Goal: Navigation & Orientation: Find specific page/section

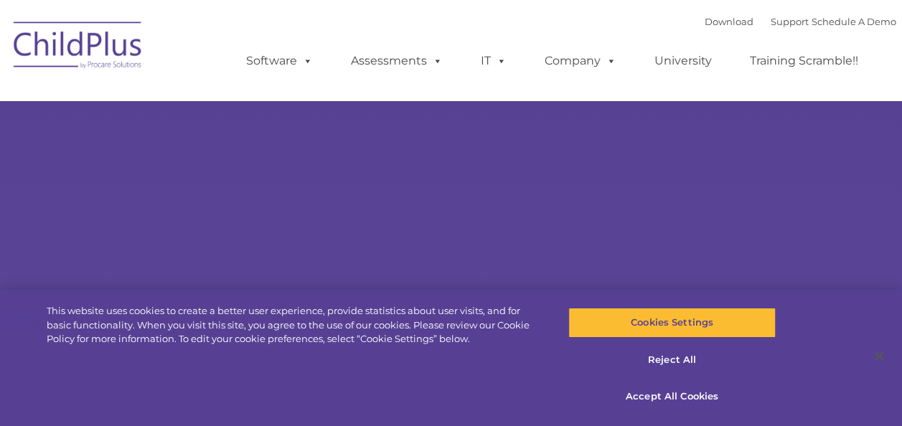
select select "MEDIUM"
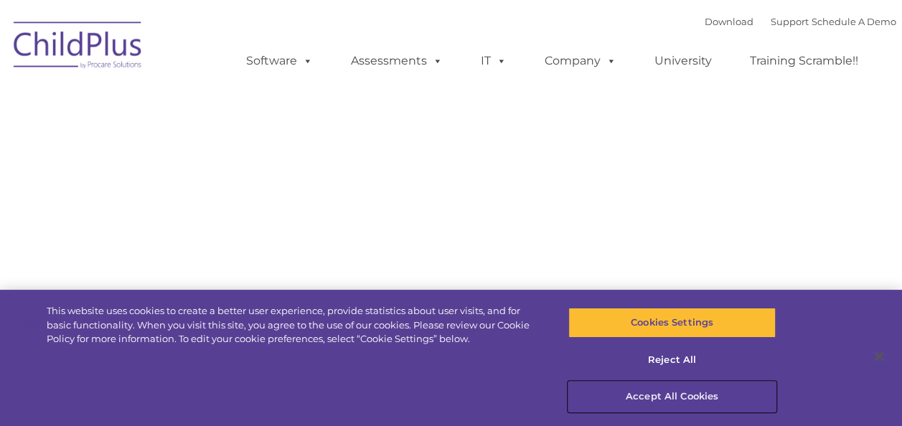
click at [660, 396] on button "Accept All Cookies" at bounding box center [671, 397] width 207 height 30
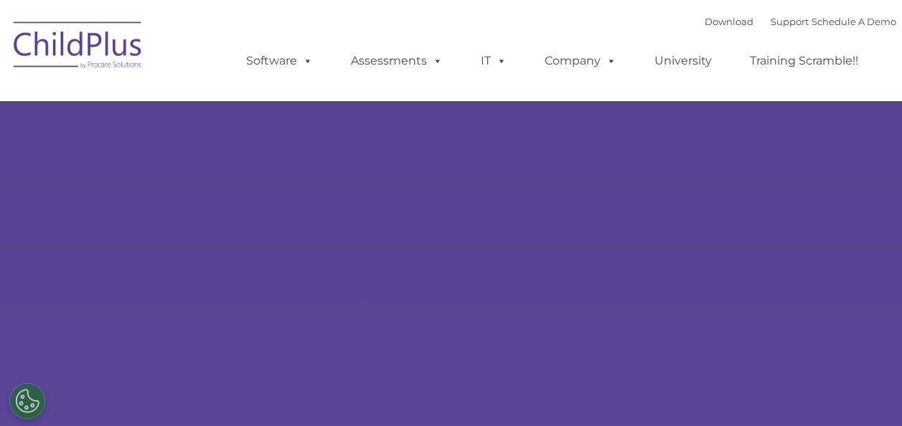
select select "MEDIUM"
click at [718, 25] on link "Download" at bounding box center [729, 21] width 49 height 11
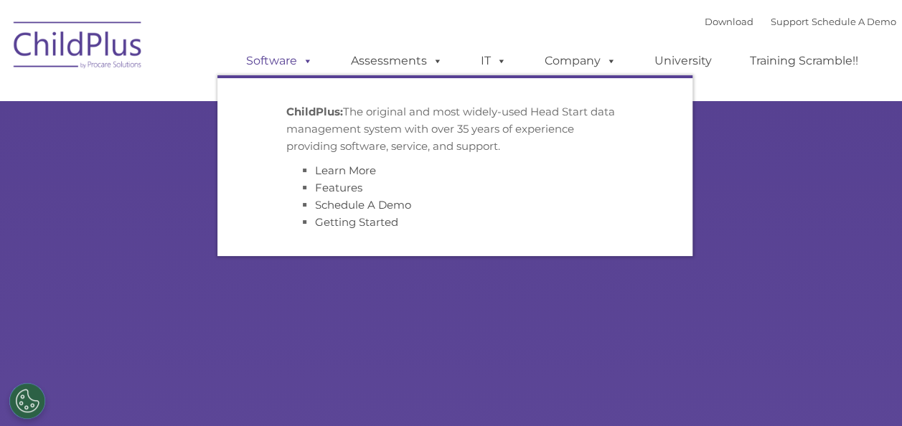
click at [291, 68] on link "Software" at bounding box center [279, 61] width 95 height 29
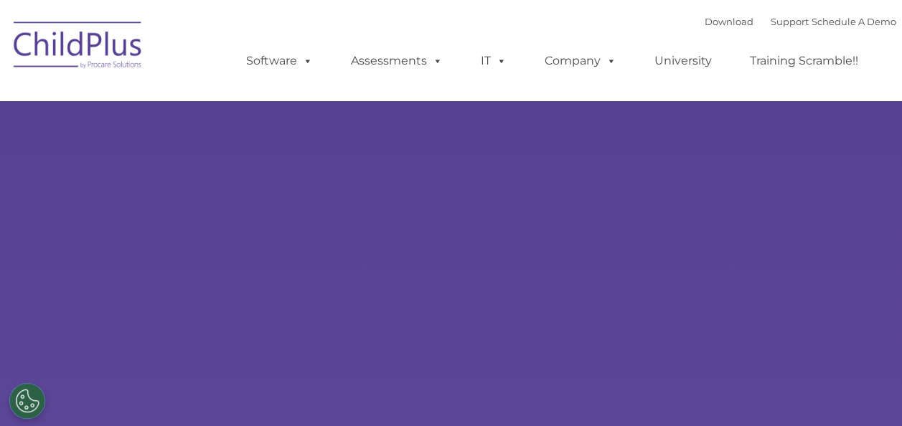
select select "MEDIUM"
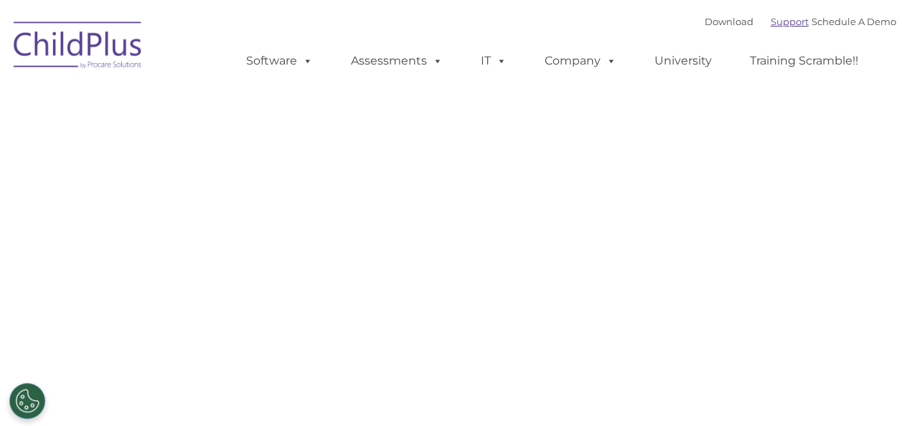
click at [771, 24] on link "Support" at bounding box center [790, 21] width 38 height 11
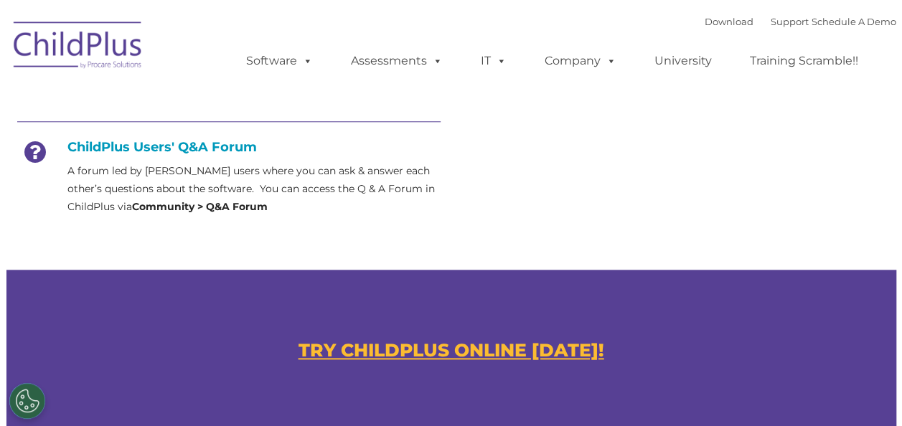
scroll to position [702, 0]
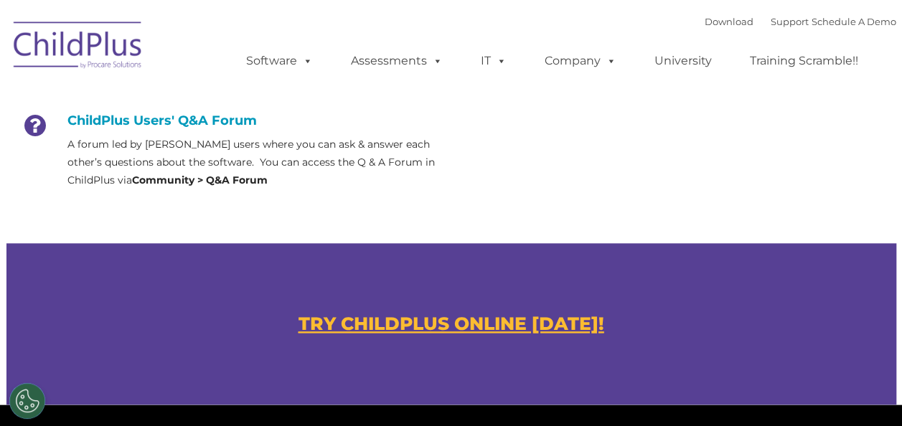
click at [432, 328] on u "TRY CHILDPLUS ONLINE [DATE]!" at bounding box center [452, 324] width 306 height 22
